Goal: Task Accomplishment & Management: Manage account settings

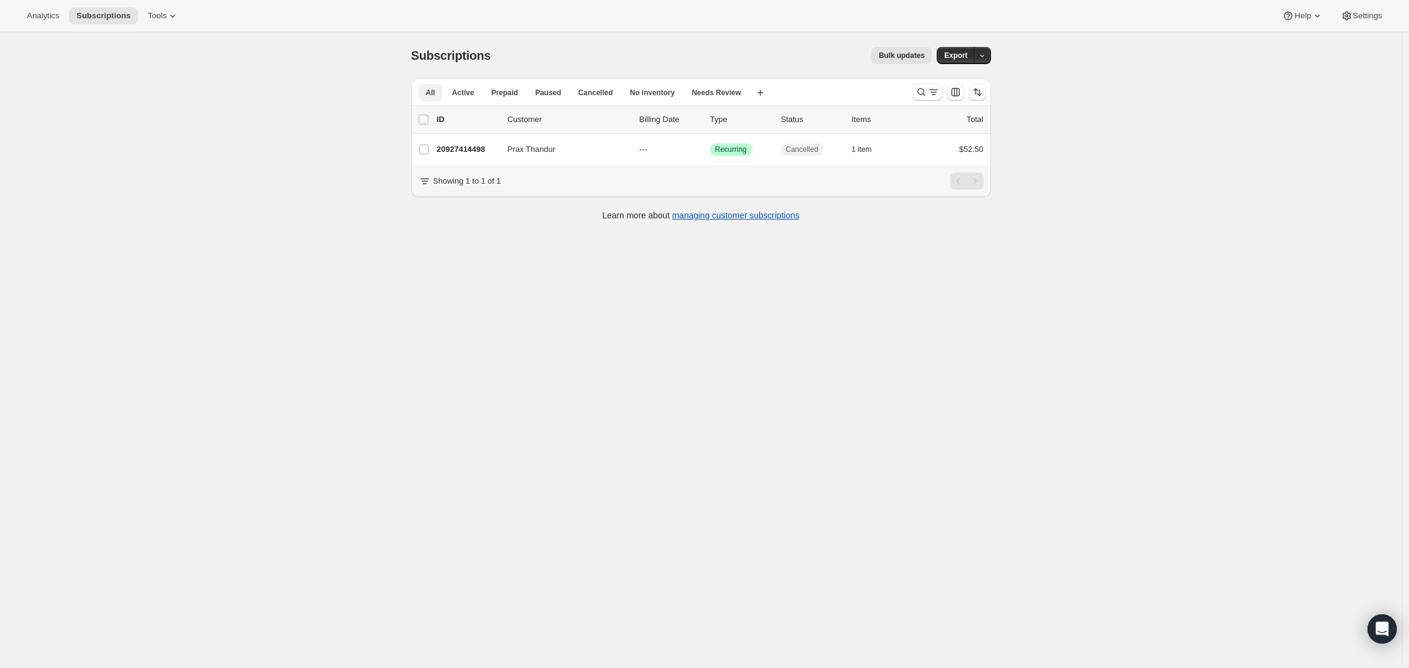
click at [435, 91] on span "All" at bounding box center [430, 93] width 9 height 10
click at [482, 95] on button "Active" at bounding box center [463, 92] width 37 height 17
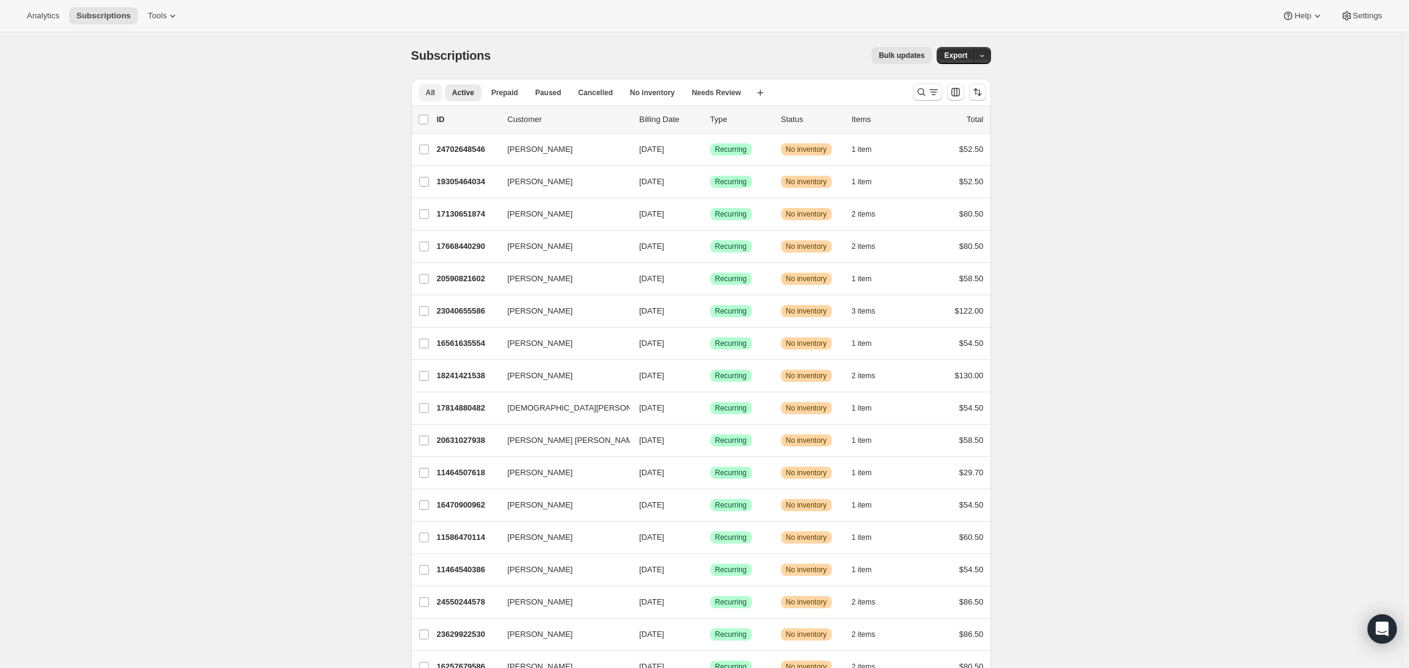
click at [435, 95] on span "All" at bounding box center [430, 93] width 9 height 10
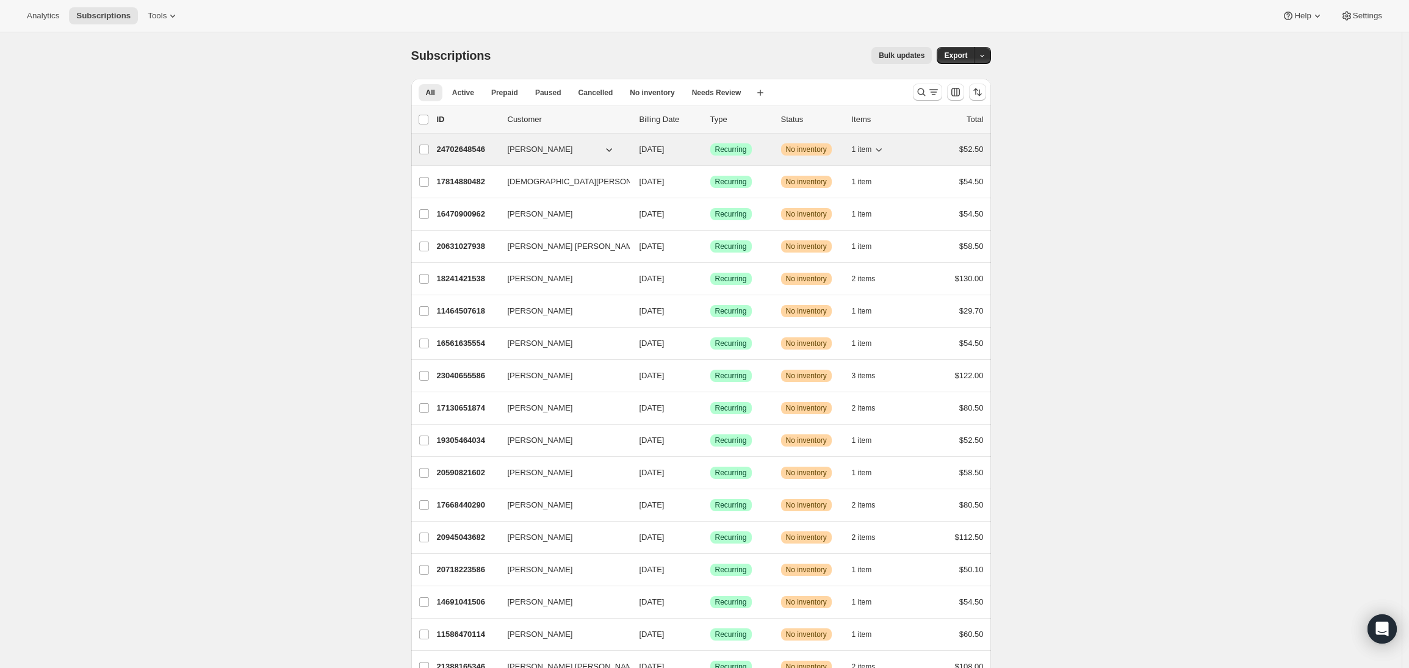
click at [885, 151] on icon "button" at bounding box center [879, 149] width 12 height 12
click at [885, 148] on icon "button" at bounding box center [879, 149] width 12 height 12
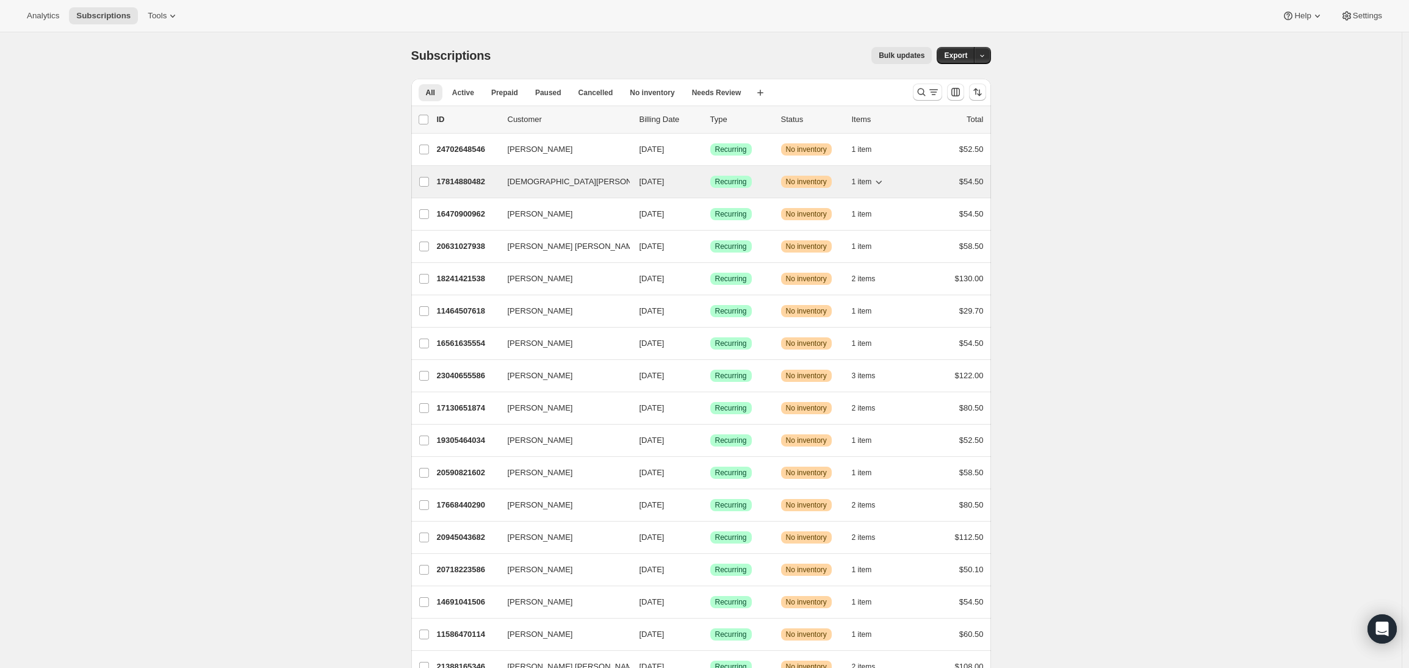
click at [885, 179] on icon "button" at bounding box center [879, 182] width 12 height 12
click at [883, 181] on icon "button" at bounding box center [879, 182] width 12 height 12
click at [1353, 15] on span "Settings" at bounding box center [1367, 16] width 29 height 10
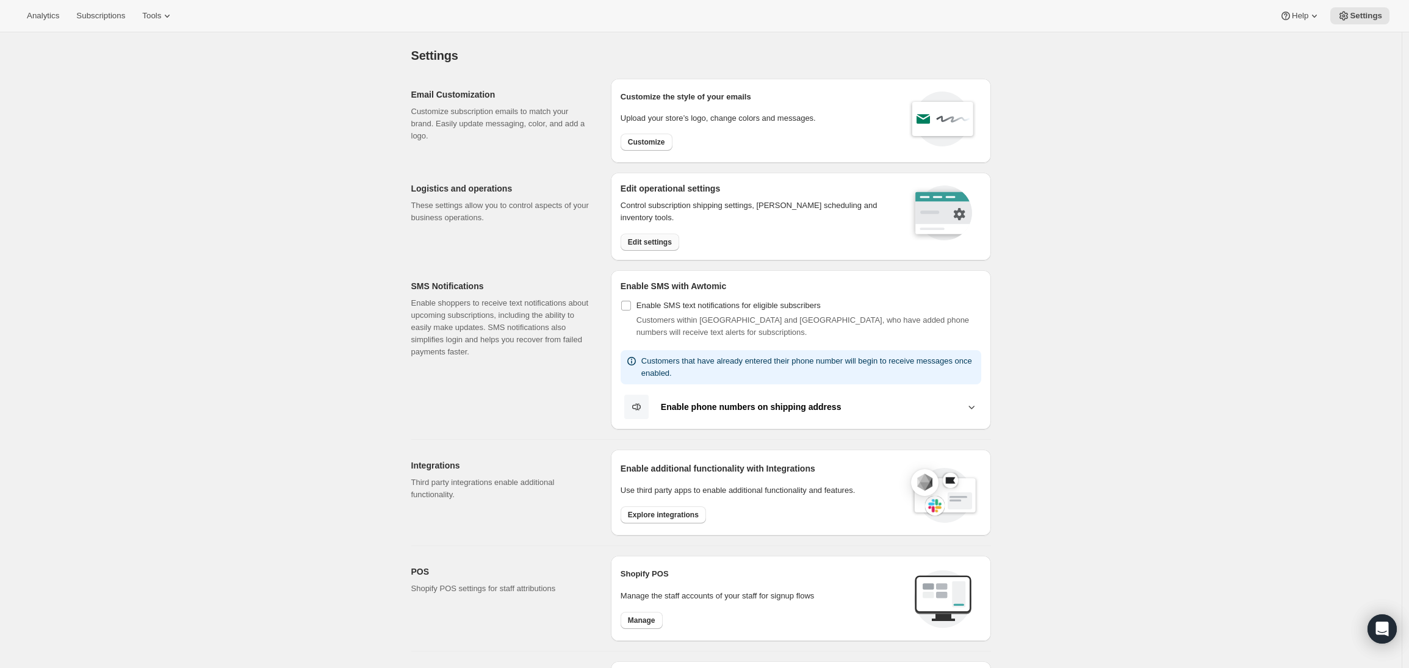
click at [644, 245] on span "Edit settings" at bounding box center [650, 242] width 44 height 10
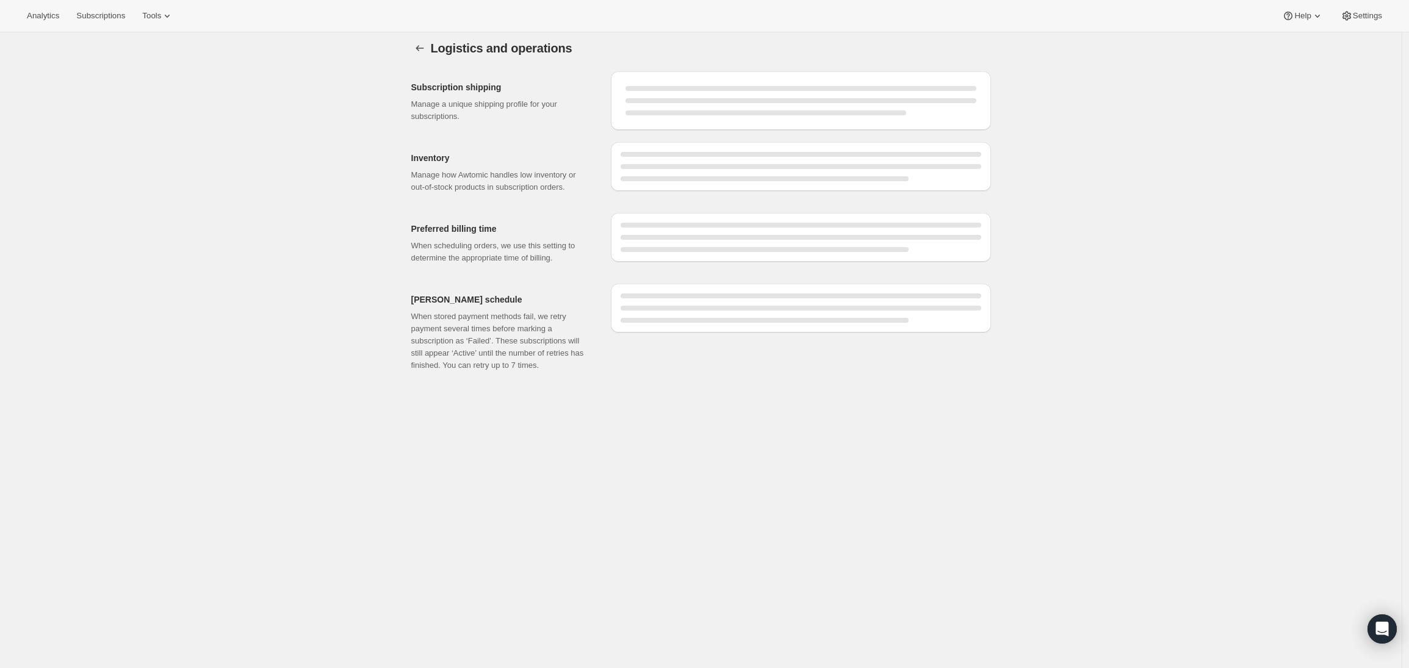
scroll to position [8, 0]
select select "DAY"
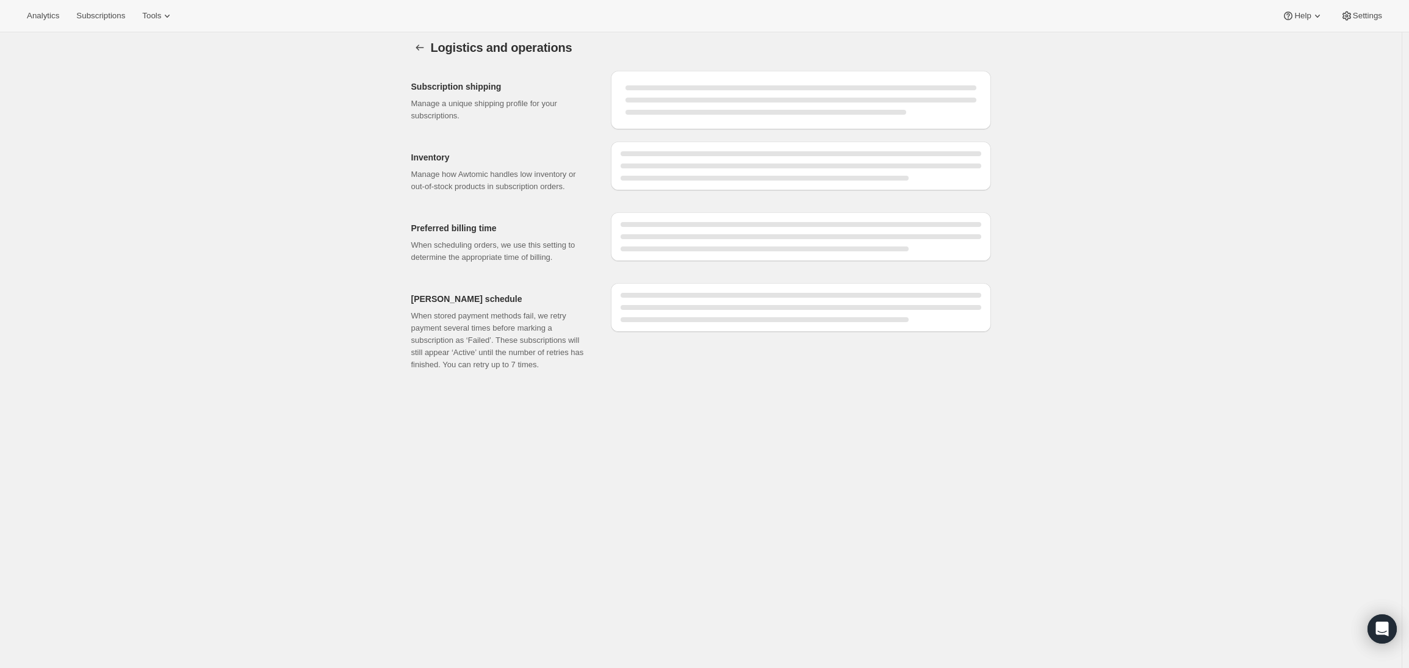
select select "DAY"
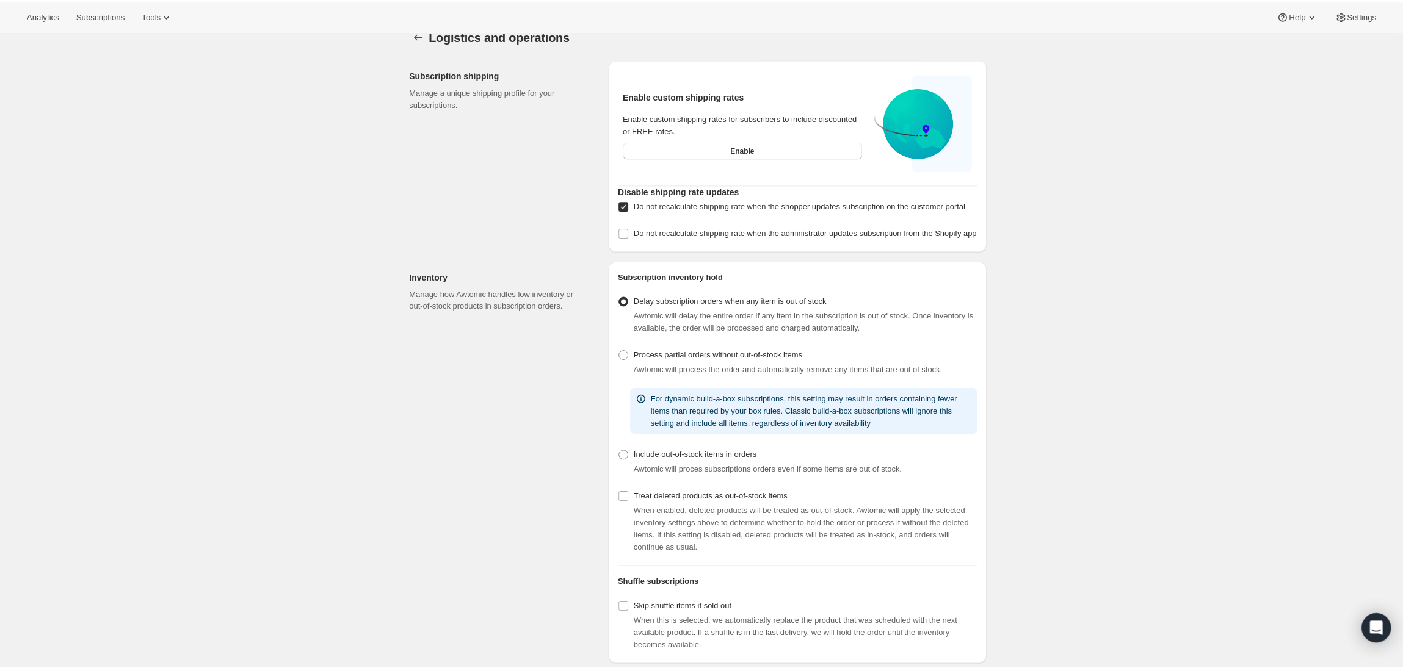
scroll to position [0, 0]
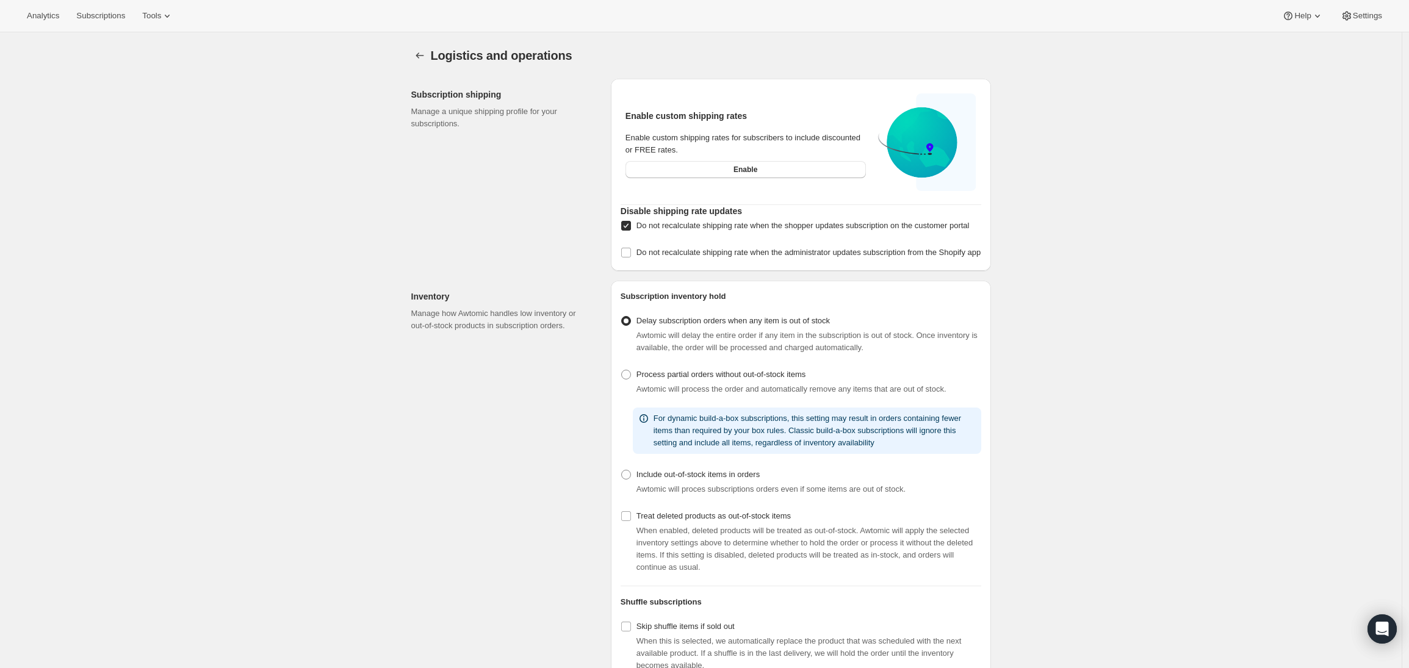
click at [208, 145] on div "Logistics and operations. This page is ready Logistics and operations Subscript…" at bounding box center [701, 501] width 1402 height 939
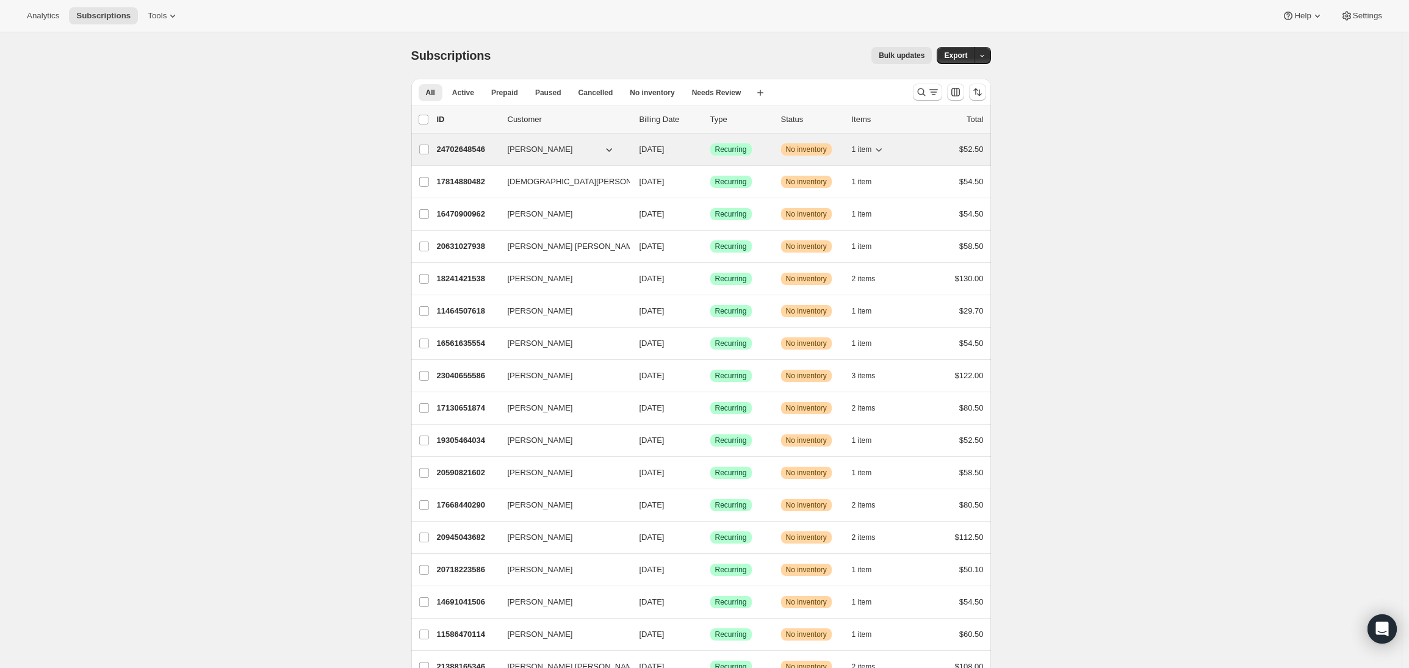
click at [885, 147] on icon "button" at bounding box center [879, 149] width 12 height 12
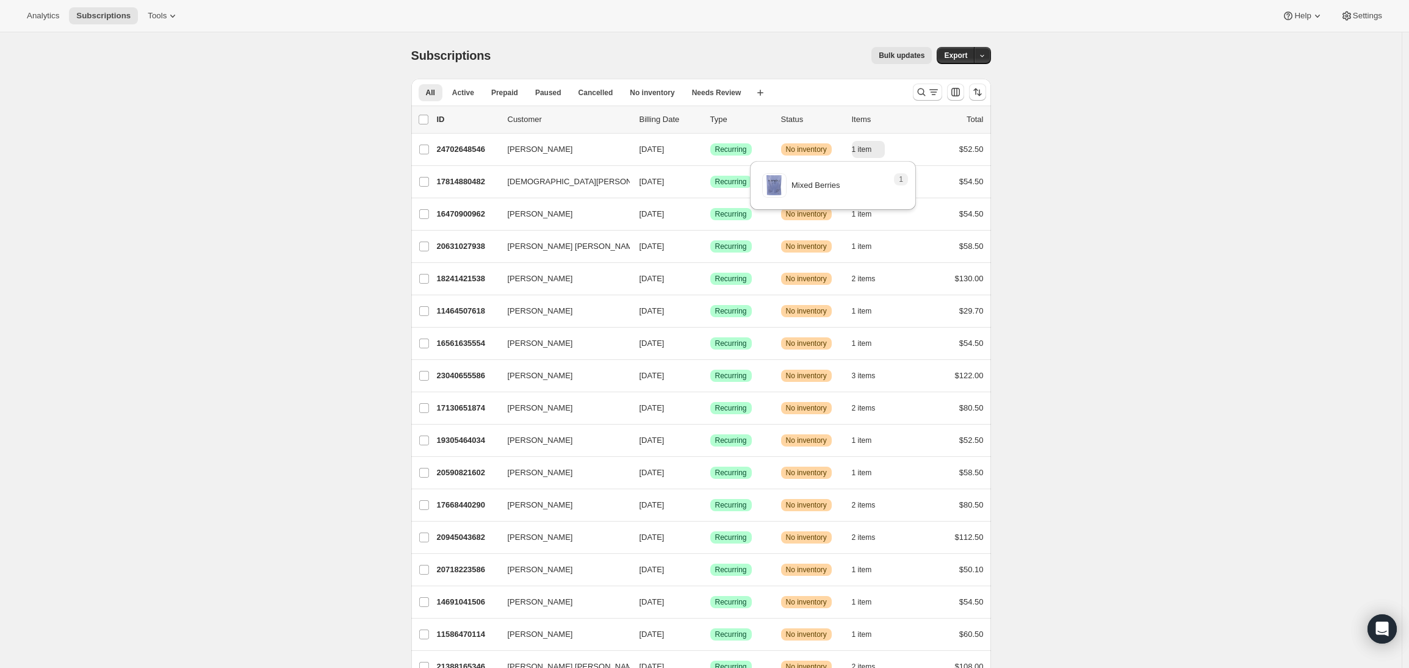
click at [862, 120] on div "Items" at bounding box center [882, 120] width 61 height 12
click at [151, 12] on button "Tools" at bounding box center [163, 15] width 46 height 17
click at [153, 167] on div "Memberships Info Beta" at bounding box center [172, 166] width 108 height 12
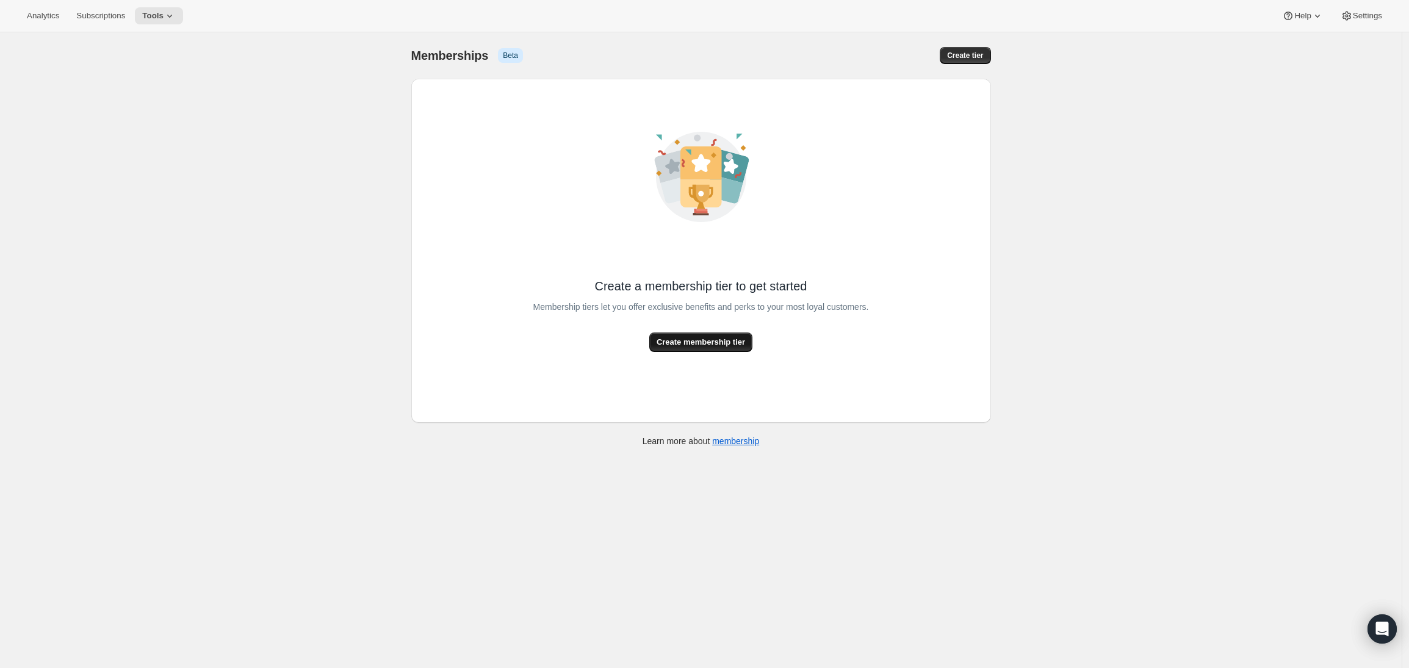
click at [729, 341] on span "Create membership tier" at bounding box center [701, 342] width 89 height 12
